Goal: Task Accomplishment & Management: Manage account settings

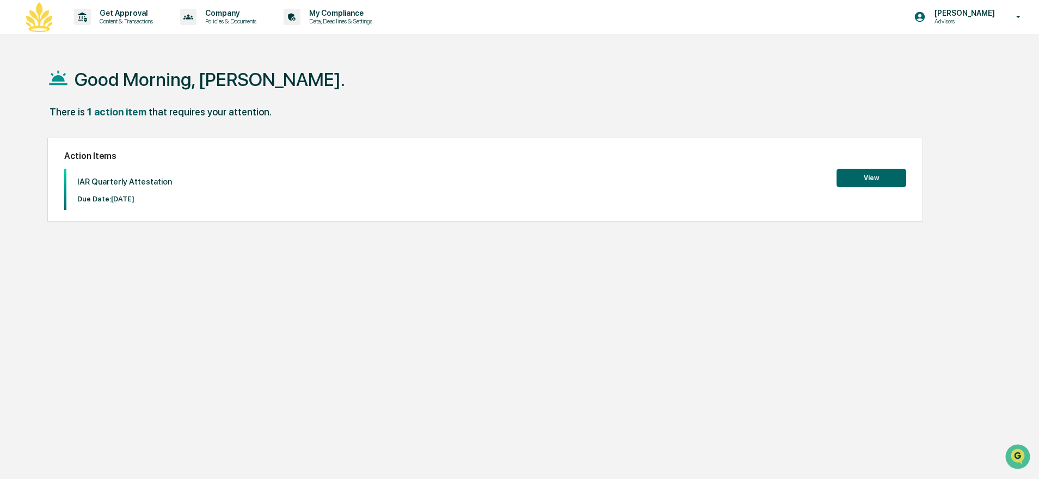
click at [888, 179] on button "View" at bounding box center [872, 178] width 70 height 19
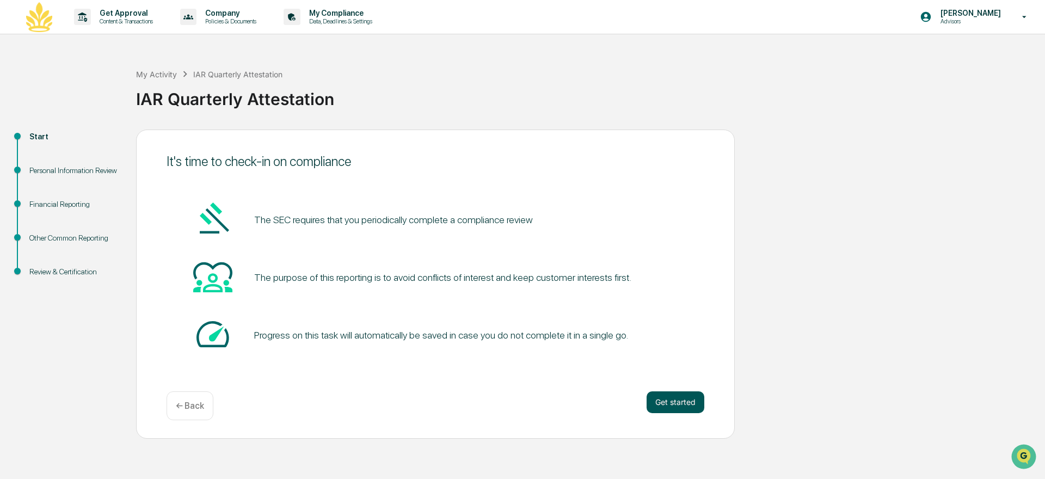
click at [692, 411] on button "Get started" at bounding box center [676, 402] width 58 height 22
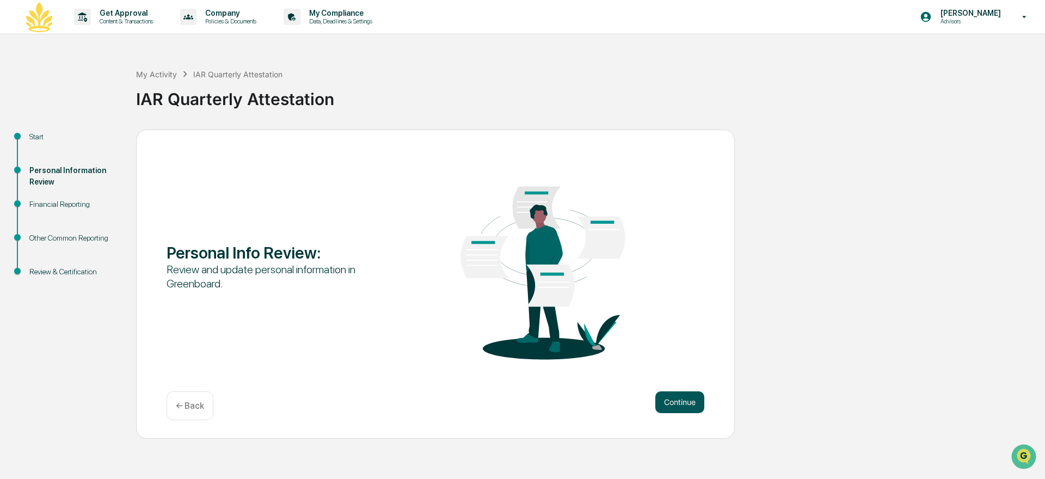
click at [685, 403] on button "Continue" at bounding box center [679, 402] width 49 height 22
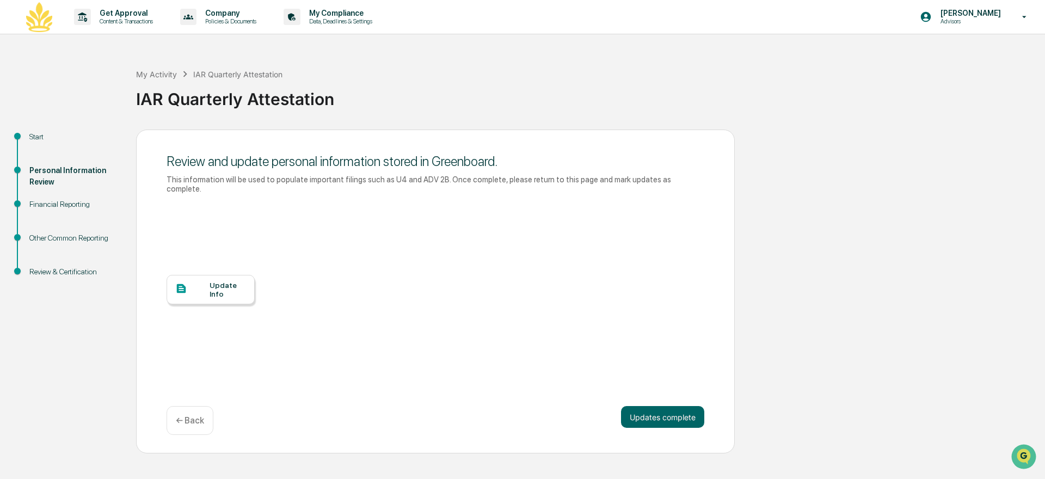
click at [218, 288] on div "Update Info" at bounding box center [228, 289] width 36 height 17
click at [677, 421] on button "Updates complete" at bounding box center [662, 417] width 83 height 22
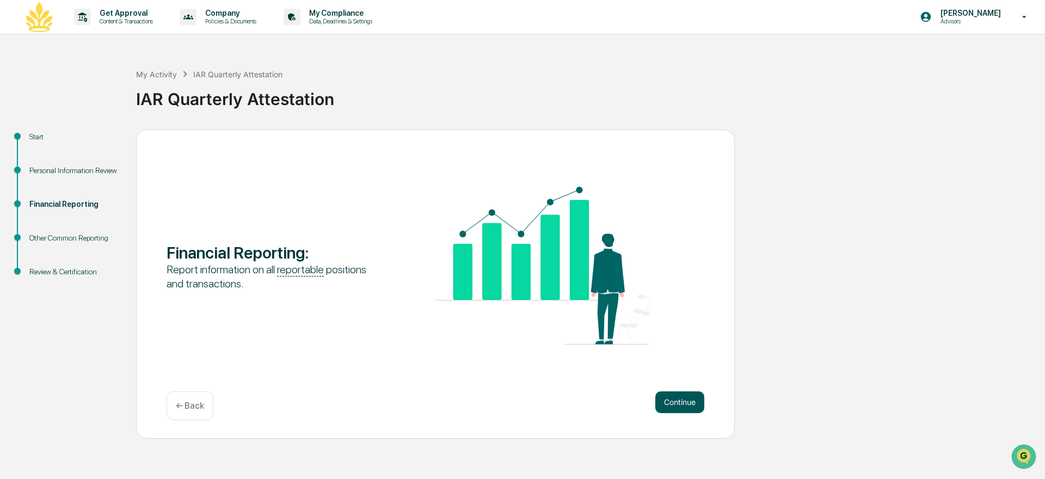
click at [690, 392] on button "Continue" at bounding box center [679, 402] width 49 height 22
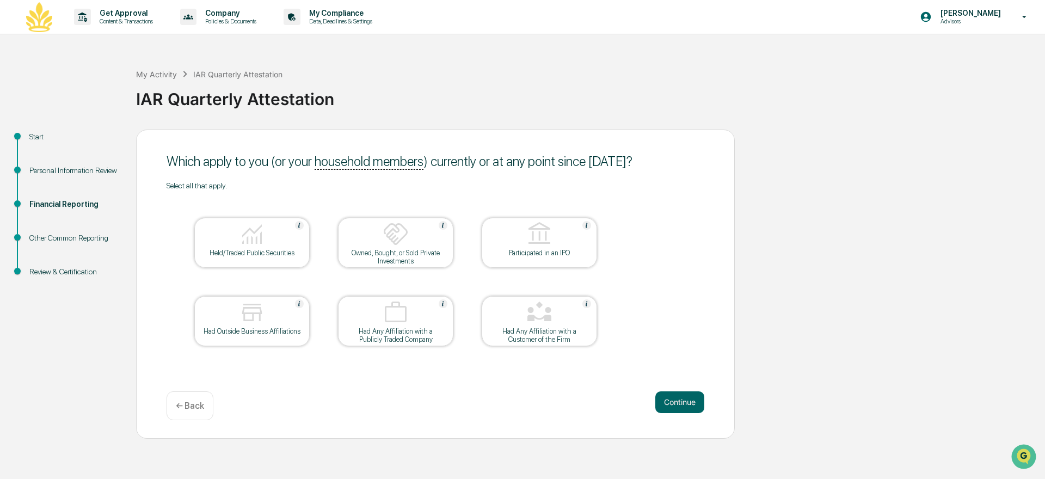
click at [242, 231] on img at bounding box center [252, 234] width 26 height 26
click at [689, 402] on button "Continue" at bounding box center [679, 402] width 49 height 22
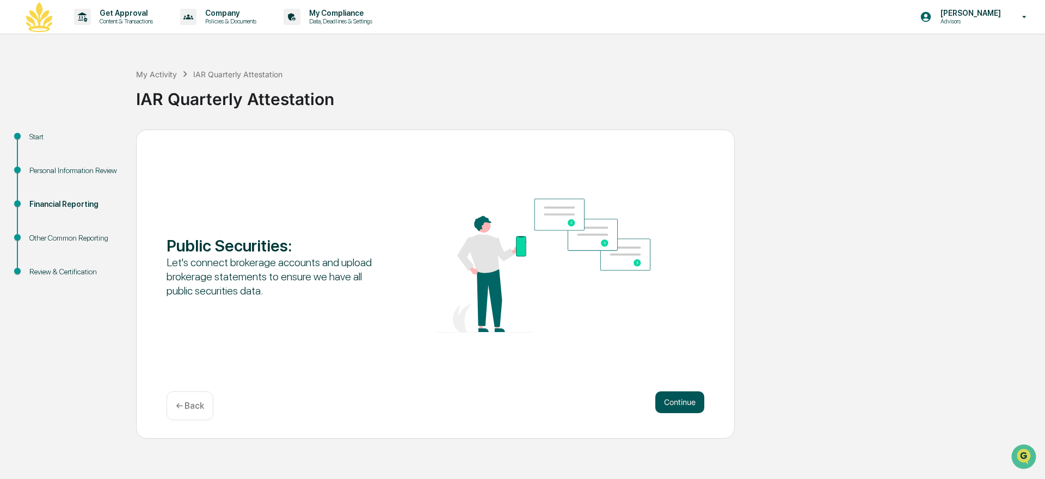
click at [686, 403] on button "Continue" at bounding box center [679, 402] width 49 height 22
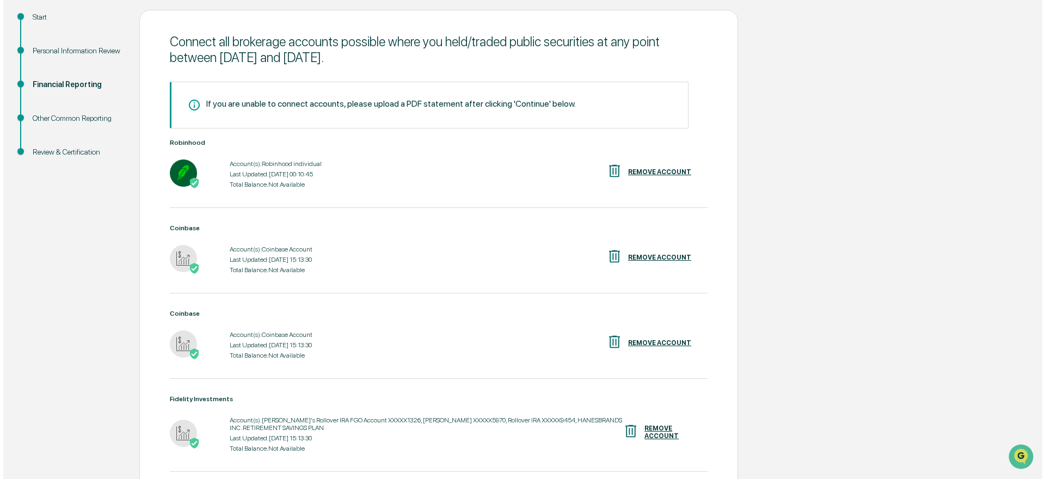
scroll to position [137, 0]
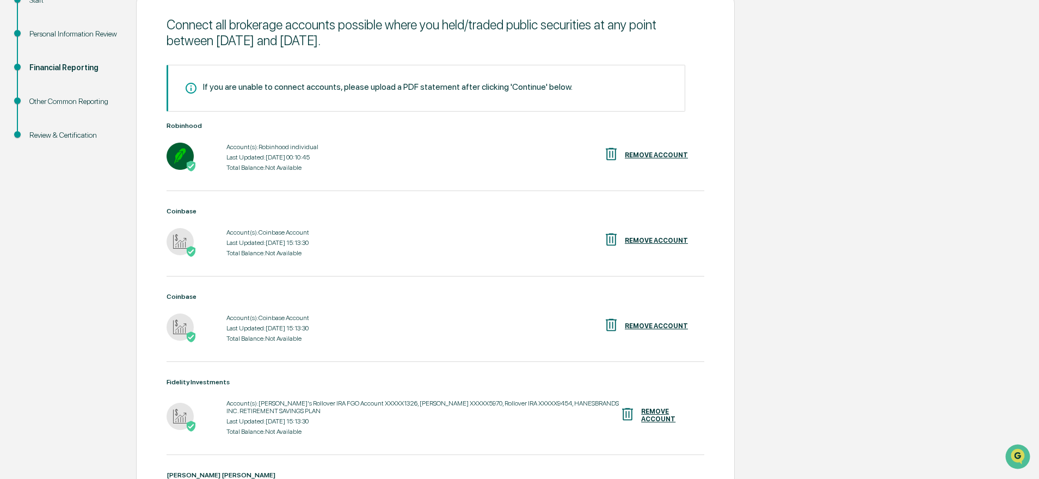
click at [649, 330] on div "REMOVE ACCOUNT" at bounding box center [656, 326] width 63 height 8
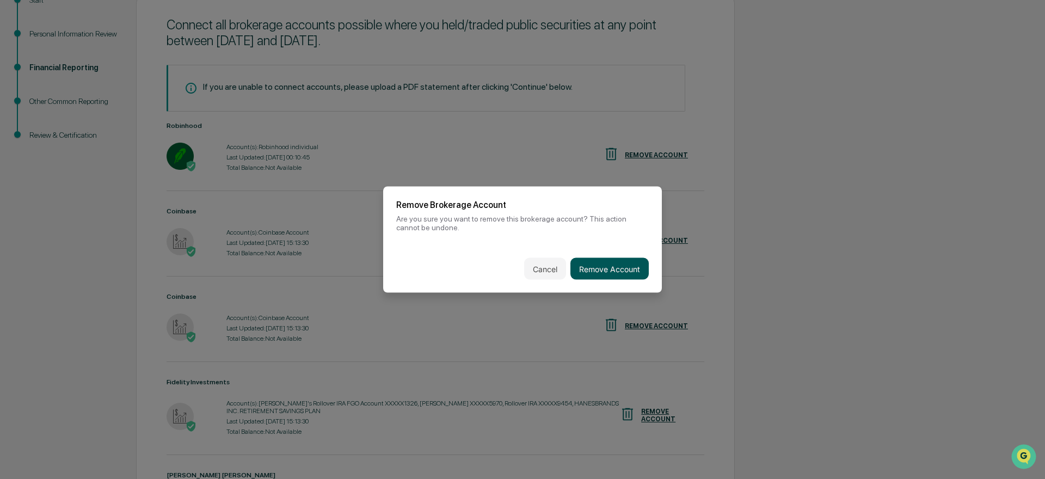
click at [618, 269] on button "Remove Account" at bounding box center [610, 269] width 78 height 22
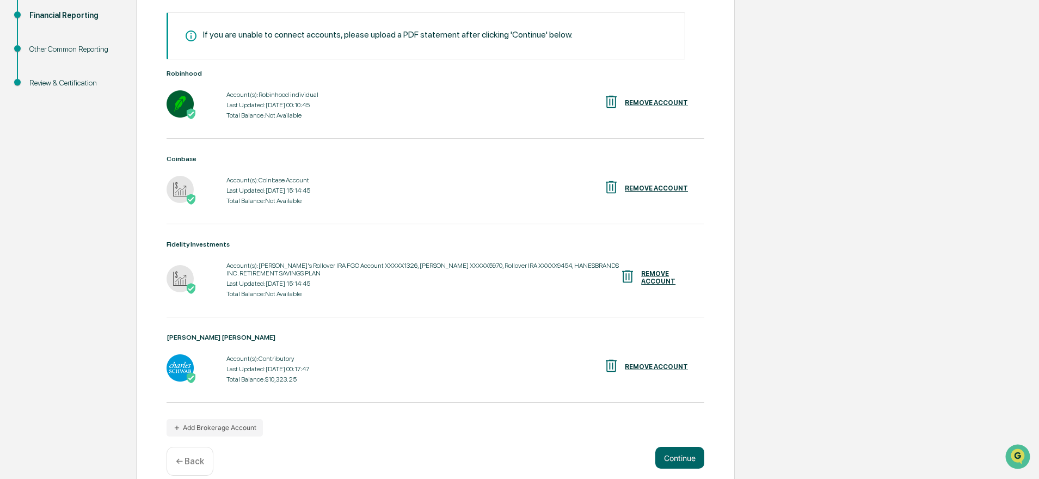
scroll to position [211, 0]
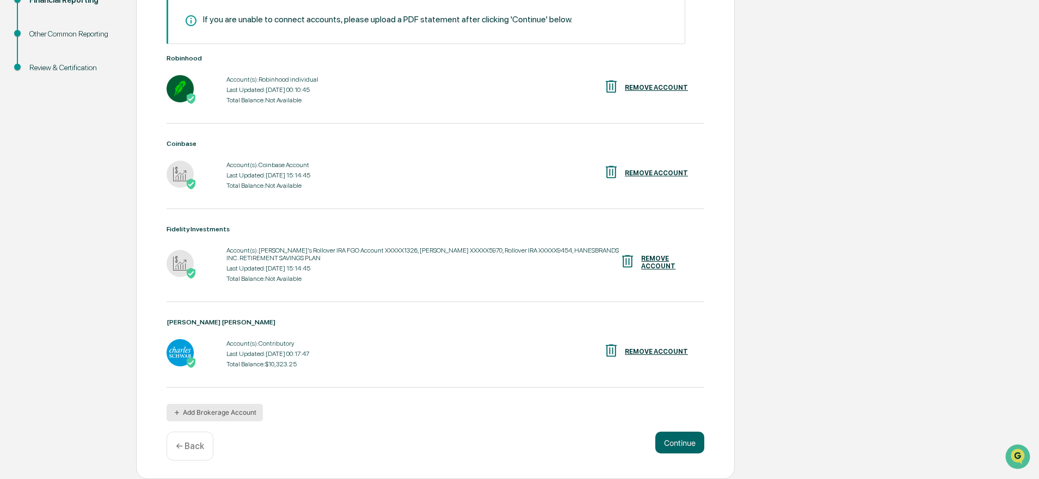
click at [246, 410] on button "Add Brokerage Account" at bounding box center [215, 412] width 96 height 17
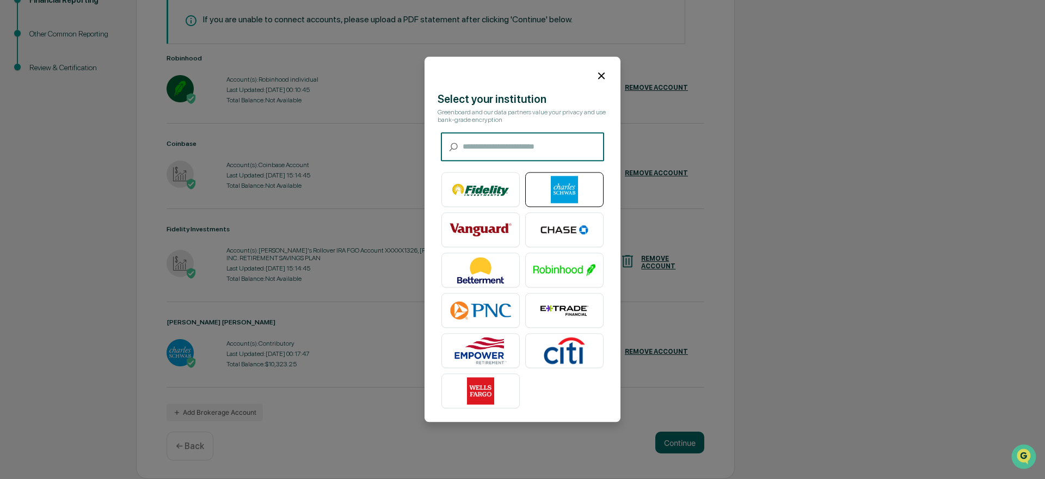
click at [566, 183] on img at bounding box center [564, 189] width 62 height 27
click at [597, 70] on icon at bounding box center [602, 76] width 12 height 12
